Goal: Task Accomplishment & Management: Use online tool/utility

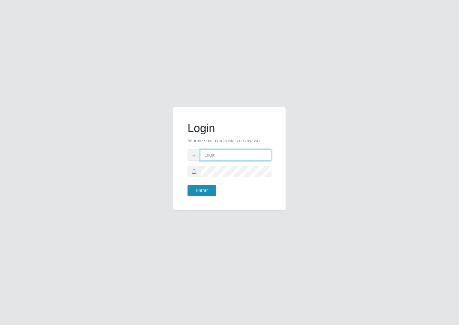
type input "janaina@iwof"
click at [204, 189] on button "Entrar" at bounding box center [202, 190] width 28 height 11
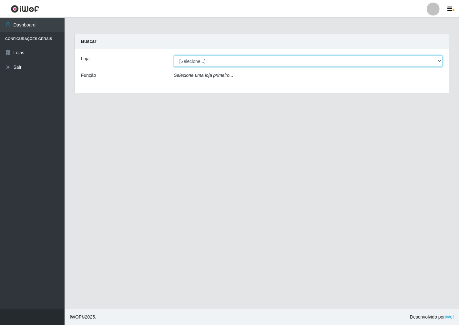
click at [438, 61] on select "[Selecione...] Minimercado Filezão" at bounding box center [308, 61] width 269 height 11
select select "204"
click at [174, 56] on select "[Selecione...] Minimercado Filezão" at bounding box center [308, 61] width 269 height 11
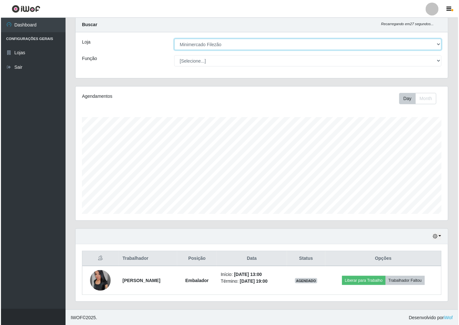
scroll to position [17, 0]
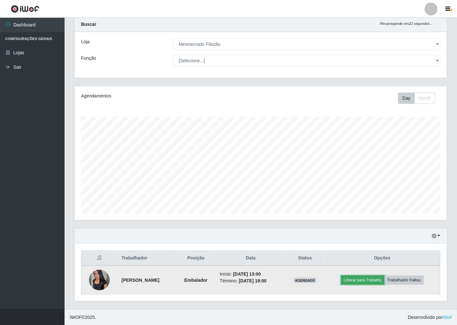
click at [379, 279] on button "Liberar para Trabalho" at bounding box center [363, 280] width 44 height 9
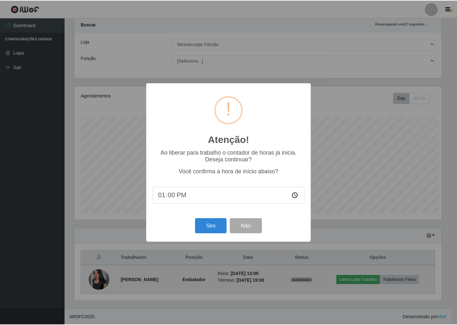
scroll to position [134, 369]
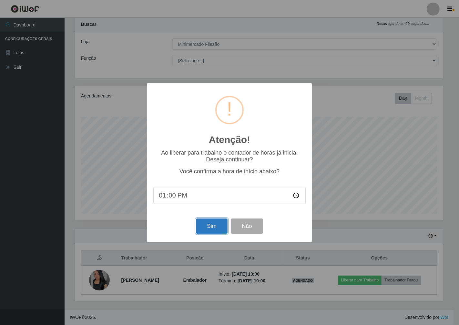
click at [211, 227] on button "Sim" at bounding box center [211, 226] width 31 height 15
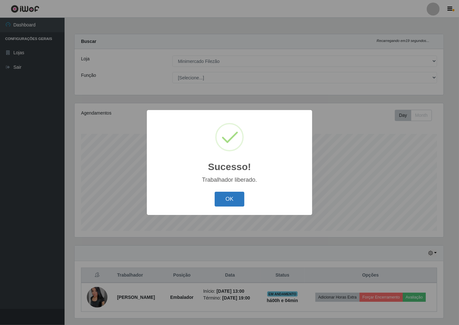
click at [225, 202] on button "OK" at bounding box center [230, 199] width 30 height 15
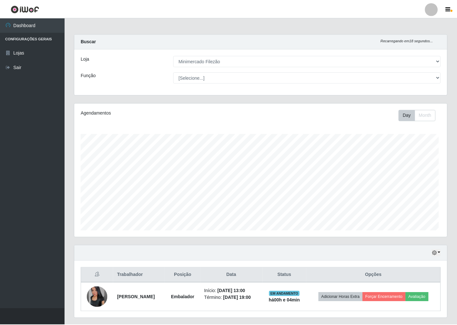
scroll to position [134, 373]
